Goal: Information Seeking & Learning: Learn about a topic

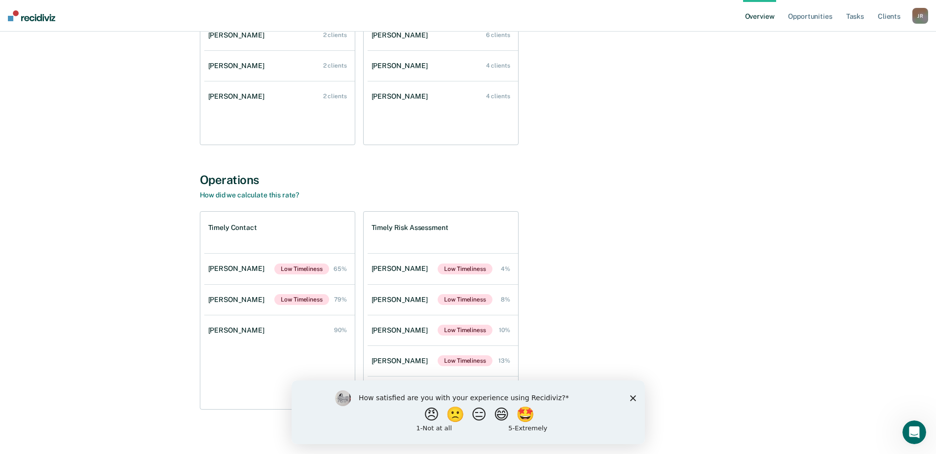
scroll to position [206, 0]
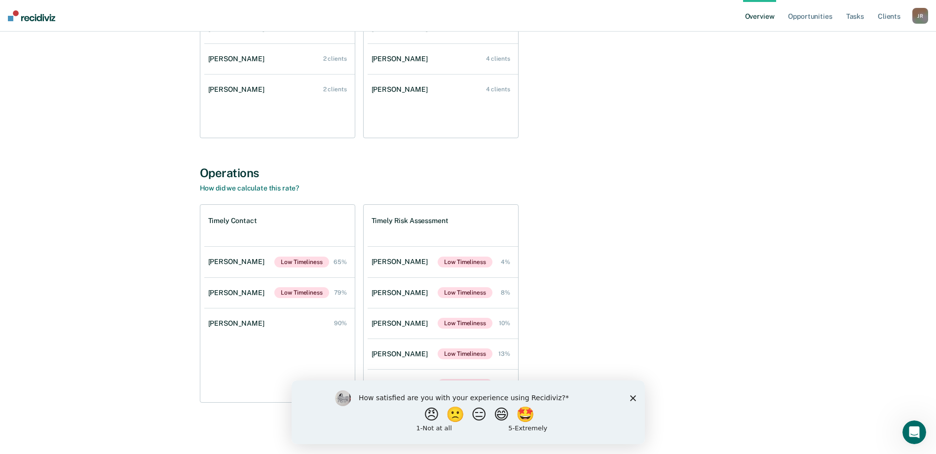
click at [630, 398] on icon "Close survey" at bounding box center [633, 398] width 6 height 6
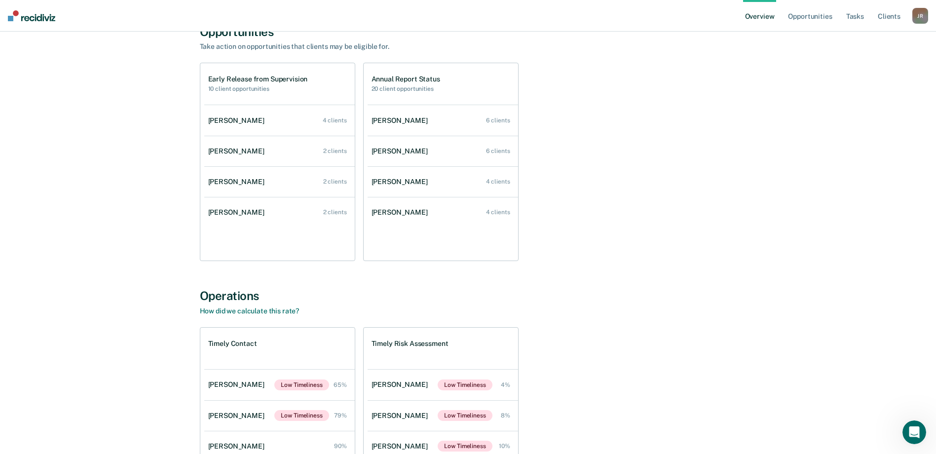
scroll to position [0, 0]
